Goal: Task Accomplishment & Management: Use online tool/utility

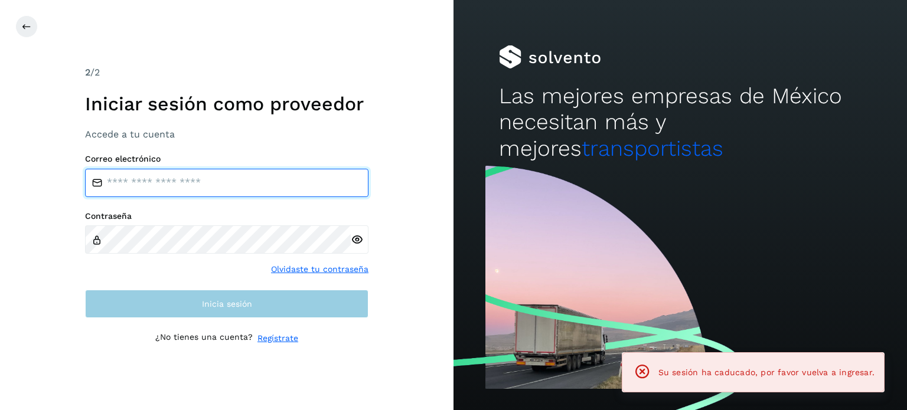
type input "**********"
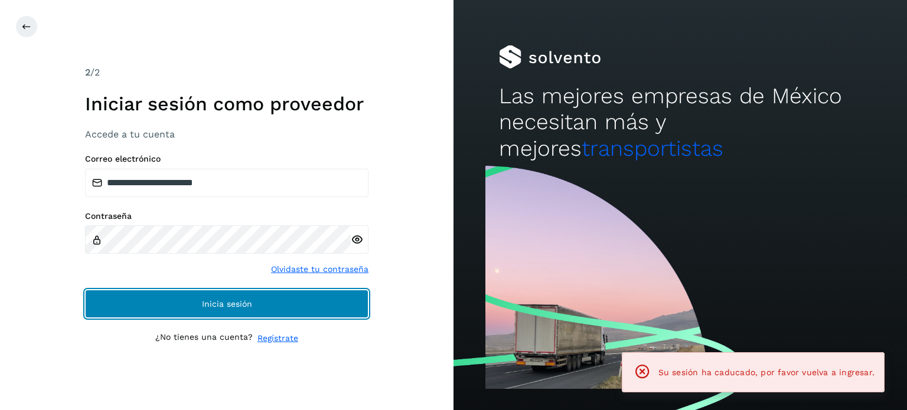
click at [210, 296] on button "Inicia sesión" at bounding box center [226, 304] width 283 height 28
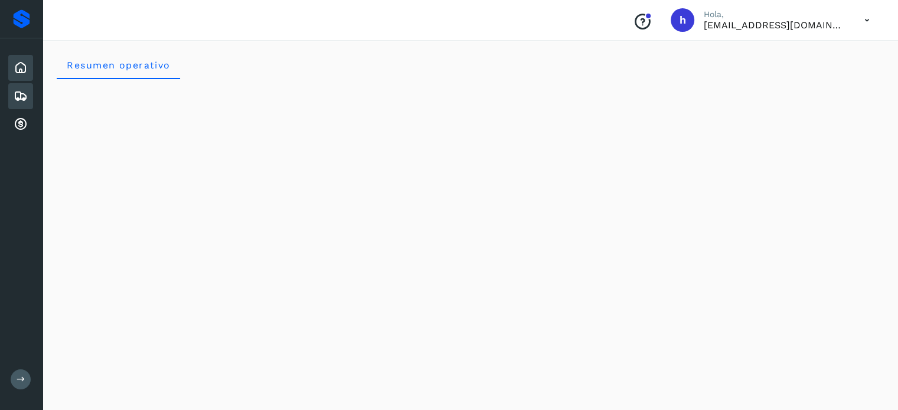
click at [27, 99] on icon at bounding box center [21, 96] width 14 height 14
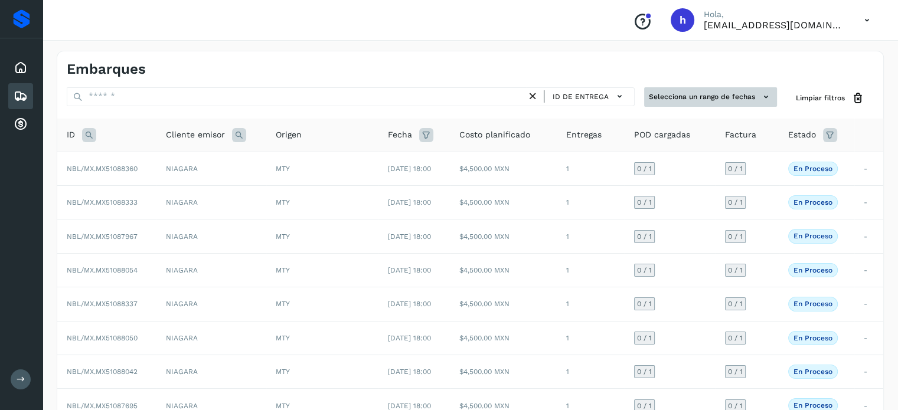
click at [725, 101] on button "Selecciona un rango de fechas" at bounding box center [710, 96] width 133 height 19
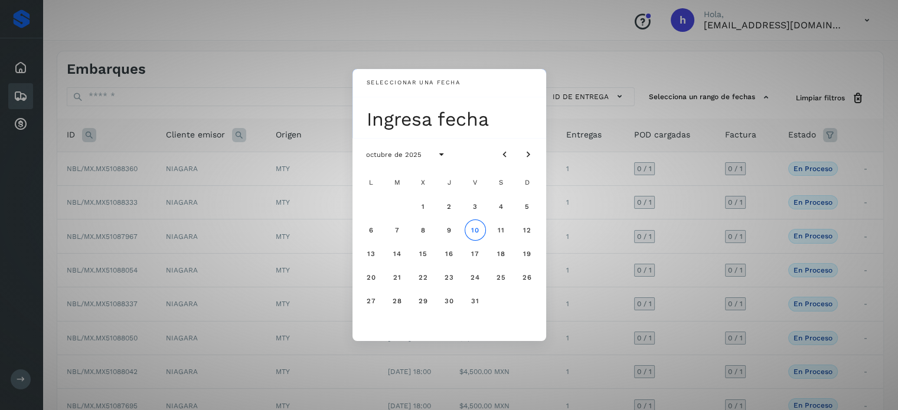
click at [671, 192] on div "Seleccionar una fecha Ingresa fecha octubre de 2025 L M X J V S D 1 2 3 4 5 6 7…" at bounding box center [449, 205] width 898 height 410
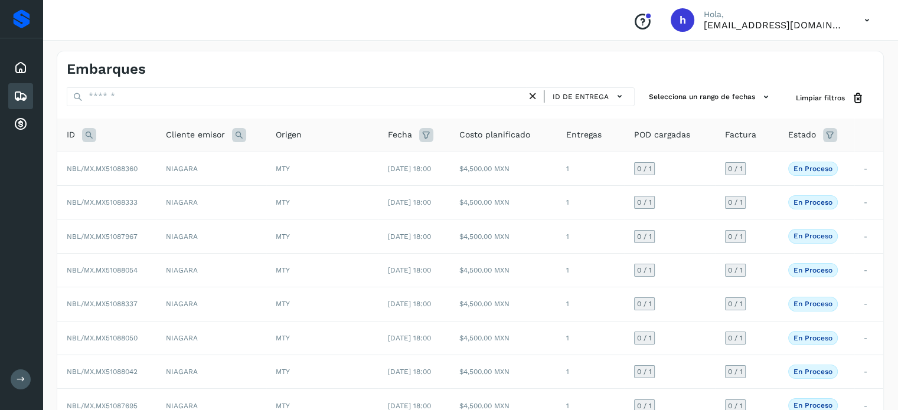
click at [829, 132] on icon at bounding box center [830, 135] width 14 height 14
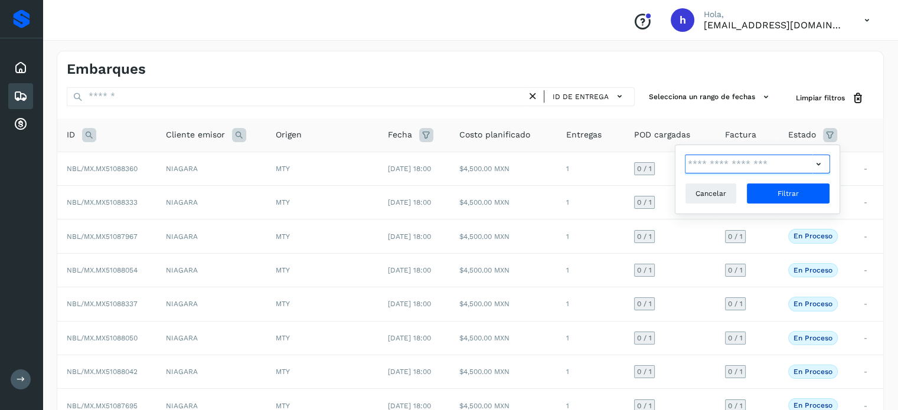
click at [754, 167] on input "text" at bounding box center [749, 164] width 128 height 19
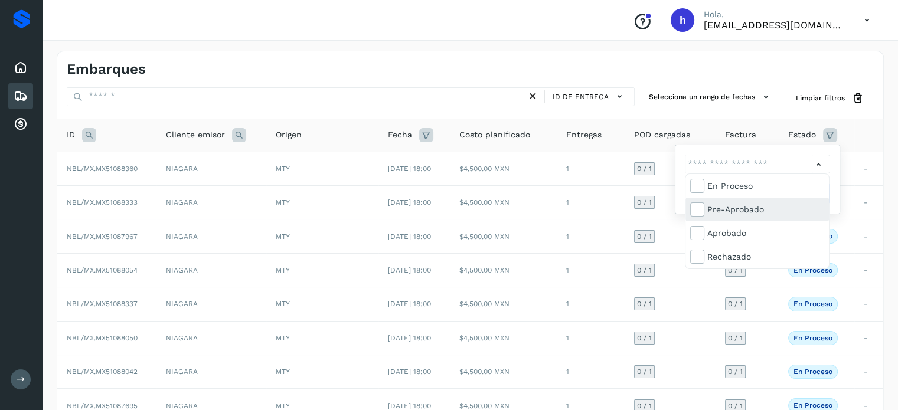
click at [725, 210] on div "Pre-Aprobado" at bounding box center [765, 209] width 117 height 13
type input "**********"
click at [812, 166] on div at bounding box center [449, 205] width 898 height 410
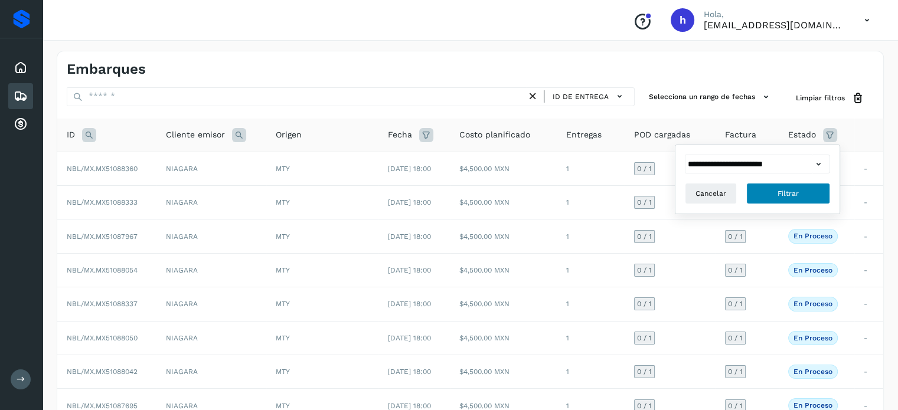
click at [817, 186] on button "Filtrar" at bounding box center [788, 193] width 84 height 21
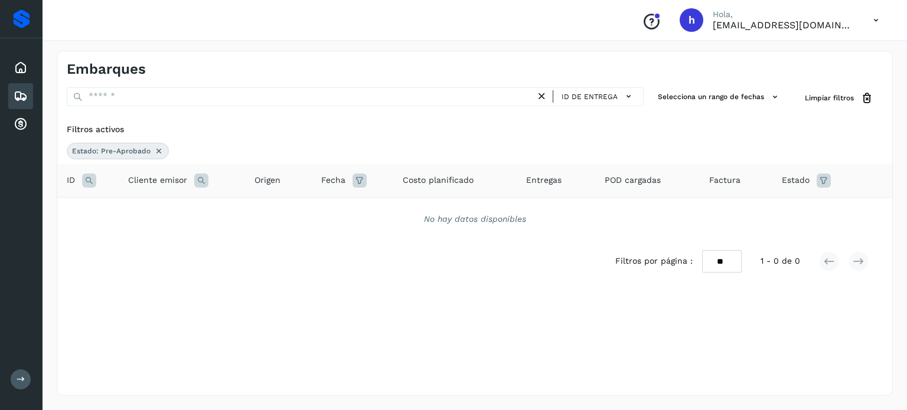
click at [820, 182] on icon at bounding box center [823, 181] width 14 height 14
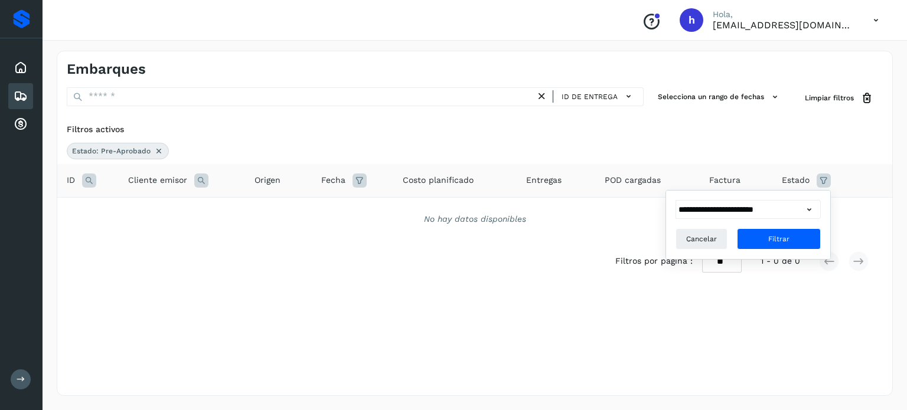
click at [810, 204] on icon at bounding box center [809, 210] width 12 height 12
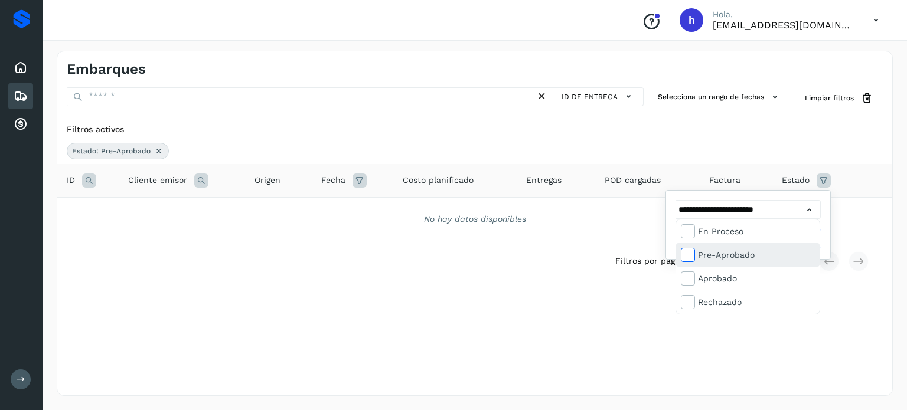
click at [692, 251] on icon at bounding box center [687, 255] width 12 height 12
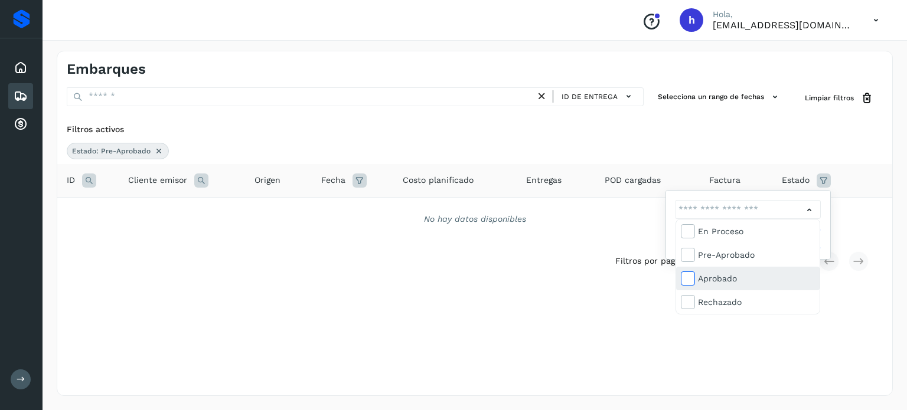
click at [692, 272] on label at bounding box center [688, 279] width 14 height 14
type input "**********"
click at [802, 205] on div at bounding box center [453, 205] width 907 height 410
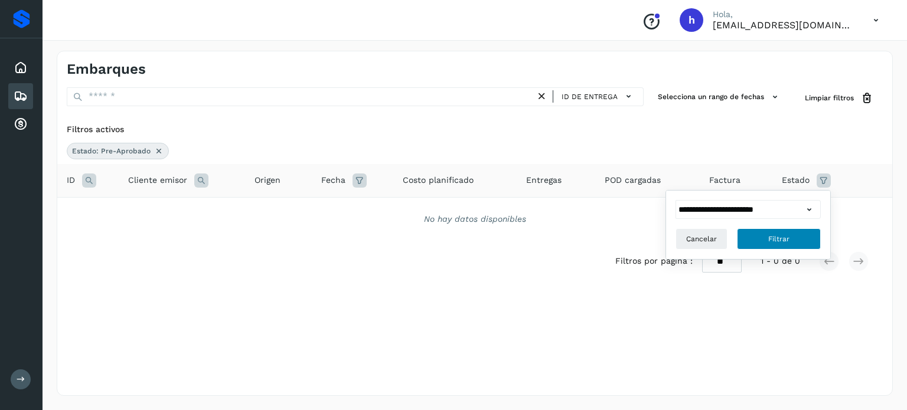
click at [808, 233] on button "Filtrar" at bounding box center [779, 238] width 84 height 21
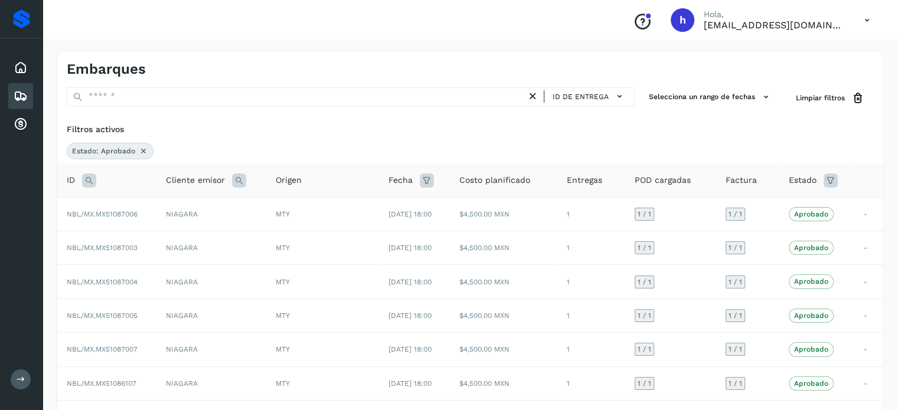
click at [831, 184] on icon at bounding box center [830, 181] width 14 height 14
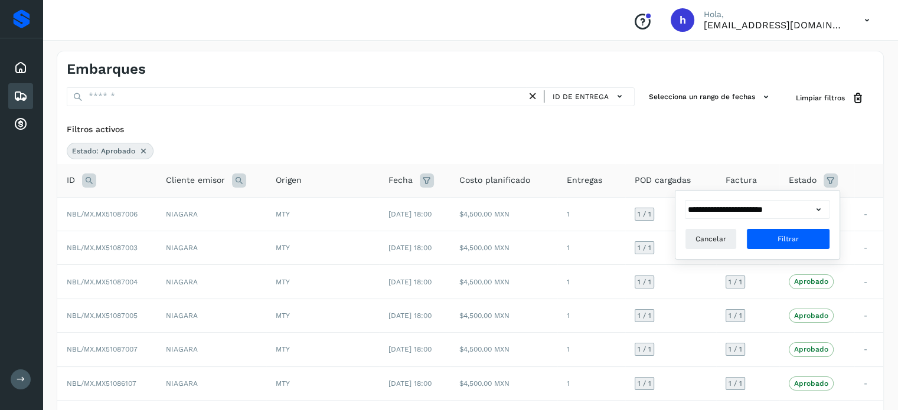
click at [813, 212] on icon at bounding box center [818, 210] width 12 height 12
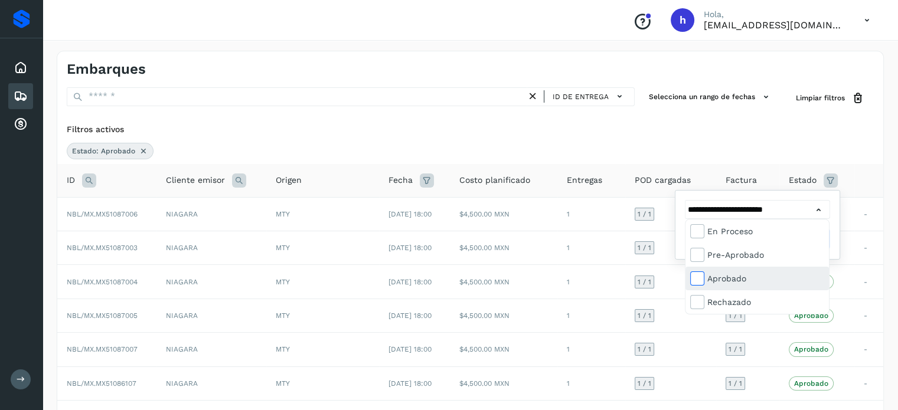
click at [694, 278] on icon at bounding box center [697, 278] width 12 height 12
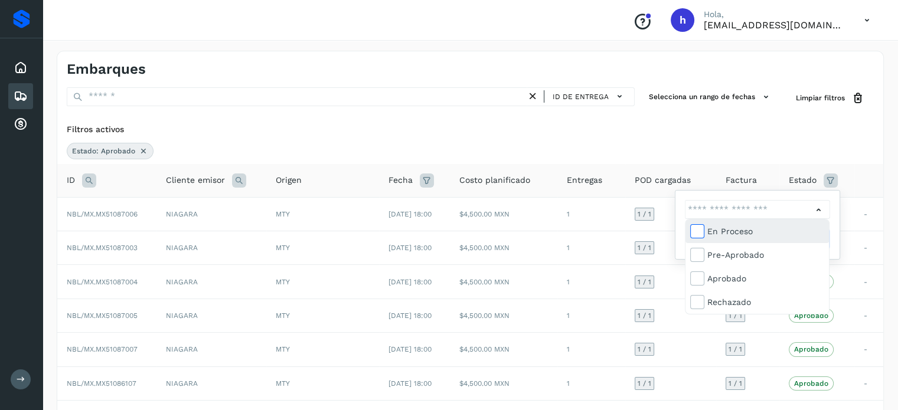
click at [697, 230] on icon at bounding box center [697, 231] width 12 height 12
type input "**********"
click at [820, 205] on div at bounding box center [449, 205] width 898 height 410
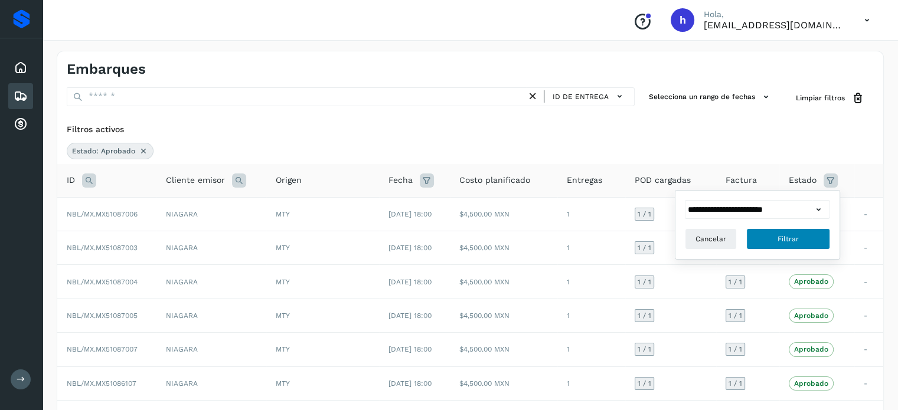
click at [816, 241] on button "Filtrar" at bounding box center [788, 238] width 84 height 21
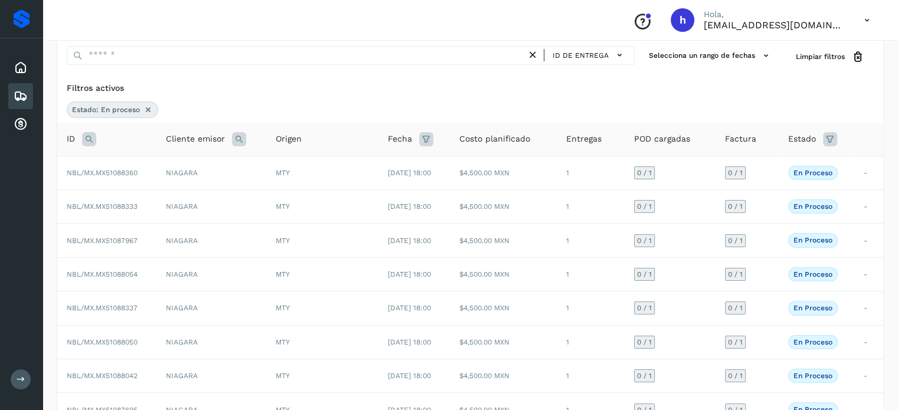
scroll to position [45, 0]
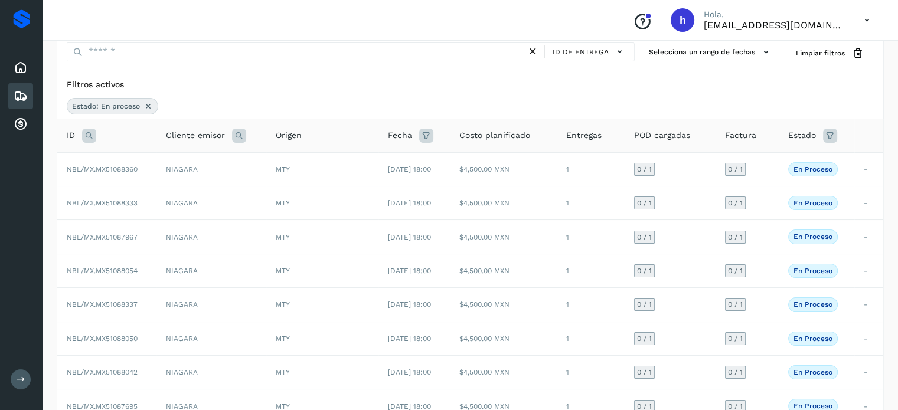
click at [583, 80] on div "Filtros activos" at bounding box center [470, 85] width 807 height 12
click at [459, 80] on div "Filtros activos" at bounding box center [470, 85] width 807 height 12
